Goal: Find specific page/section: Find specific page/section

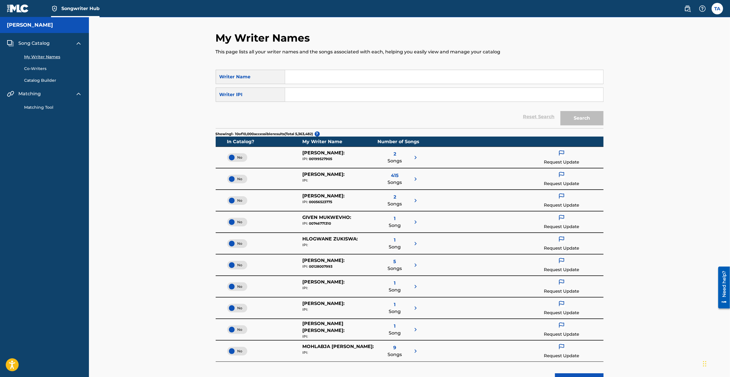
click at [278, 76] on div "Writer Name" at bounding box center [250, 77] width 69 height 14
click at [287, 76] on input "Search Form" at bounding box center [444, 77] width 318 height 14
type input "[PERSON_NAME]"
type input "01311089979"
drag, startPoint x: 571, startPoint y: 120, endPoint x: 557, endPoint y: 120, distance: 13.8
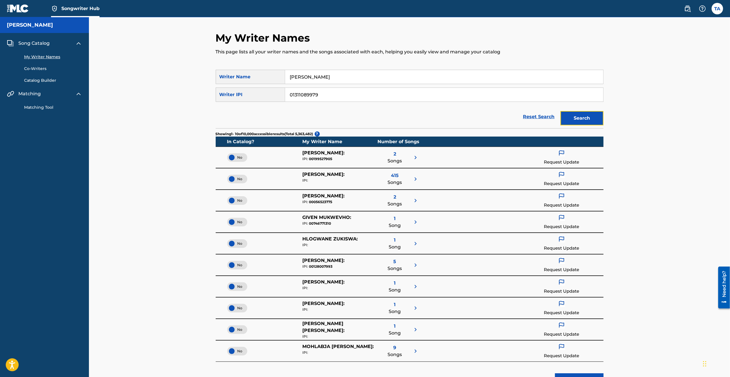
click at [571, 120] on button "Search" at bounding box center [581, 118] width 43 height 14
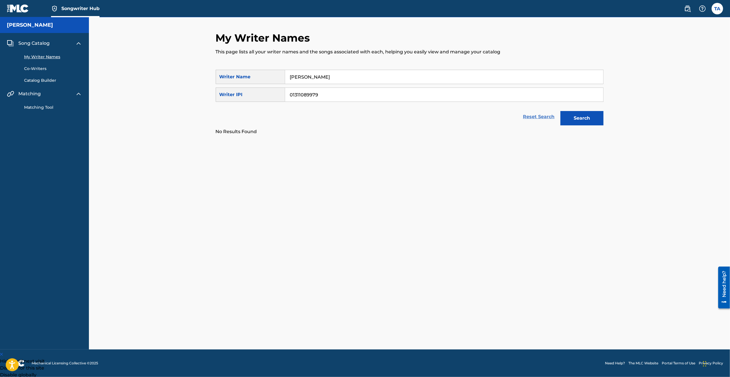
click at [536, 117] on link "Reset Search" at bounding box center [538, 116] width 37 height 13
click at [335, 79] on input "Search Form" at bounding box center [444, 77] width 318 height 14
type input "[PERSON_NAME]"
type input "01311089979"
click at [563, 118] on button "Search" at bounding box center [581, 118] width 43 height 14
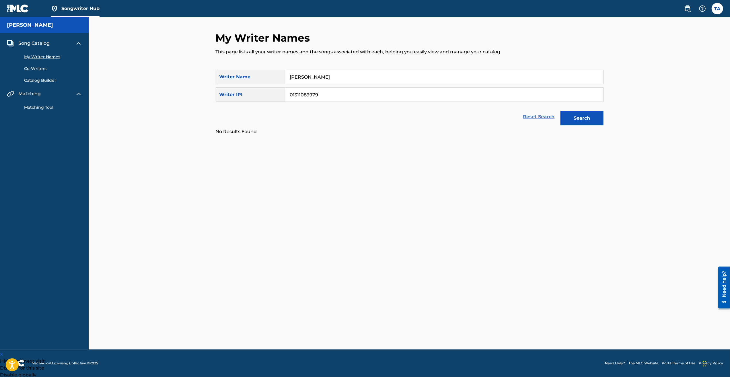
click at [539, 117] on link "Reset Search" at bounding box center [538, 116] width 37 height 13
